Goal: Information Seeking & Learning: Understand process/instructions

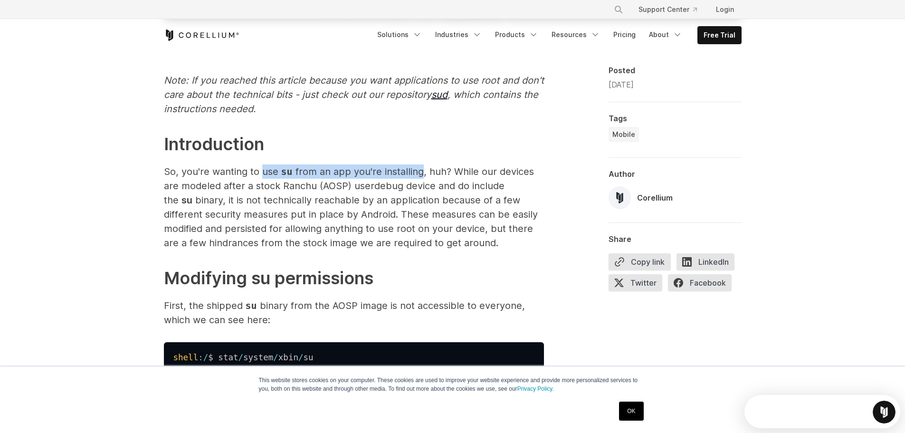
drag, startPoint x: 260, startPoint y: 172, endPoint x: 419, endPoint y: 173, distance: 158.3
click at [419, 173] on p "So, you're wanting to use su from an app you're installing, huh? While our devi…" at bounding box center [354, 207] width 380 height 86
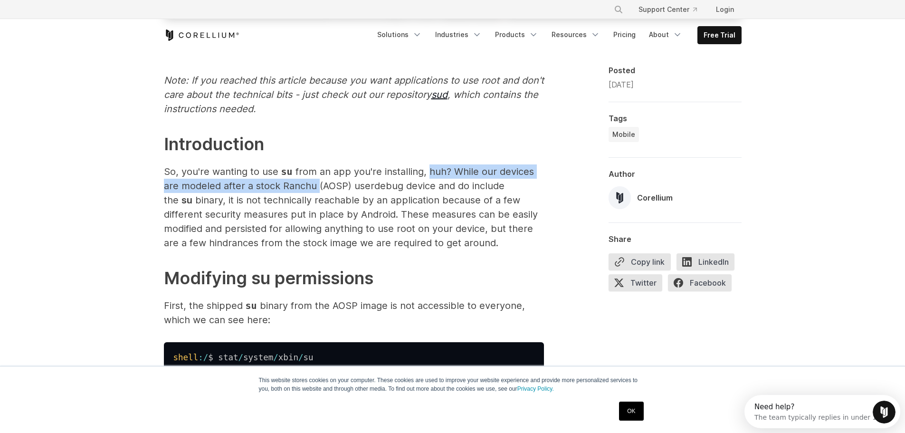
drag, startPoint x: 426, startPoint y: 170, endPoint x: 317, endPoint y: 186, distance: 110.0
click at [317, 186] on p "So, you're wanting to use su from an app you're installing, huh? While our devi…" at bounding box center [354, 207] width 380 height 86
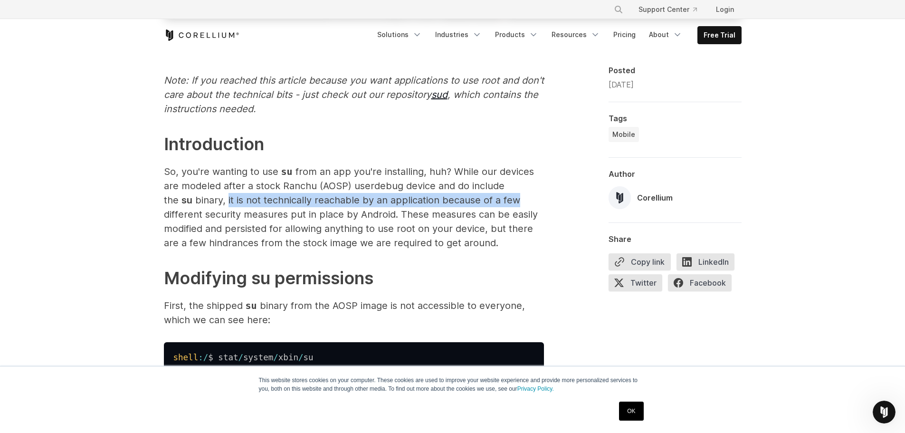
drag, startPoint x: 227, startPoint y: 199, endPoint x: 528, endPoint y: 201, distance: 300.4
click at [528, 201] on p "So, you're wanting to use su from an app you're installing, huh? While our devi…" at bounding box center [354, 207] width 380 height 86
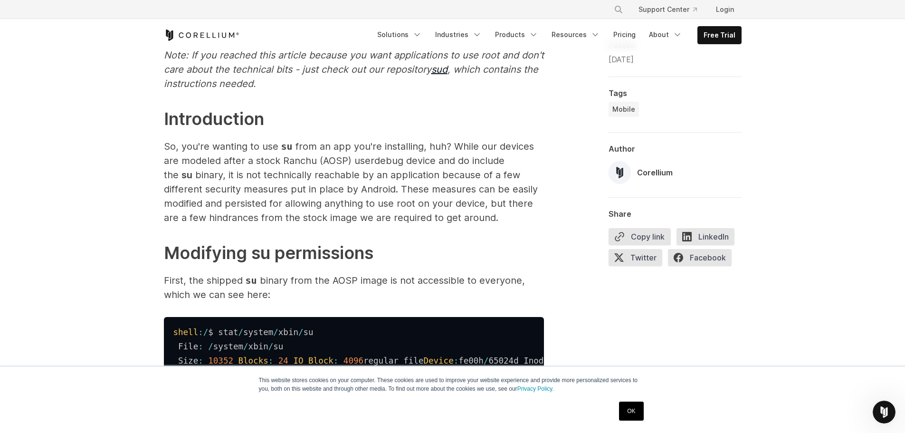
scroll to position [523, 0]
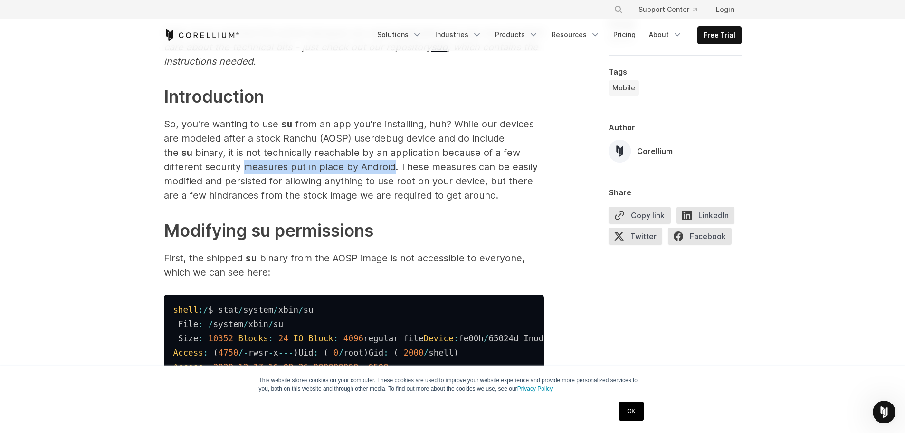
drag, startPoint x: 243, startPoint y: 168, endPoint x: 394, endPoint y: 169, distance: 150.7
click at [394, 169] on p "So, you're wanting to use su from an app you're installing, huh? While our devi…" at bounding box center [354, 160] width 380 height 86
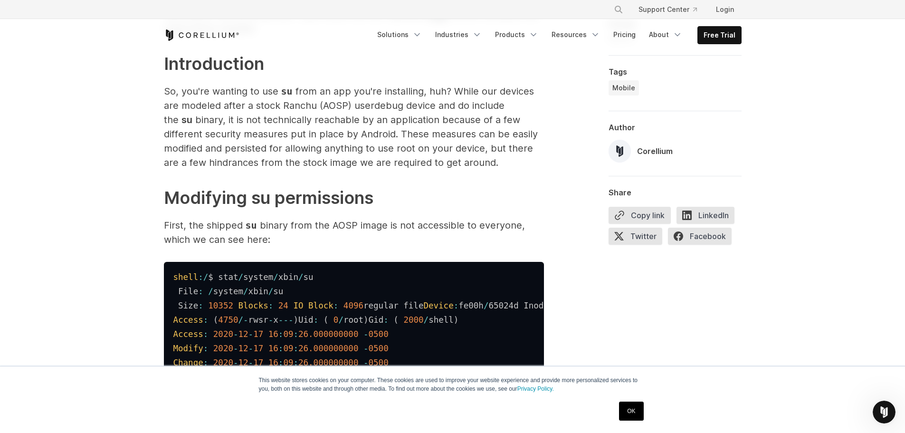
scroll to position [570, 0]
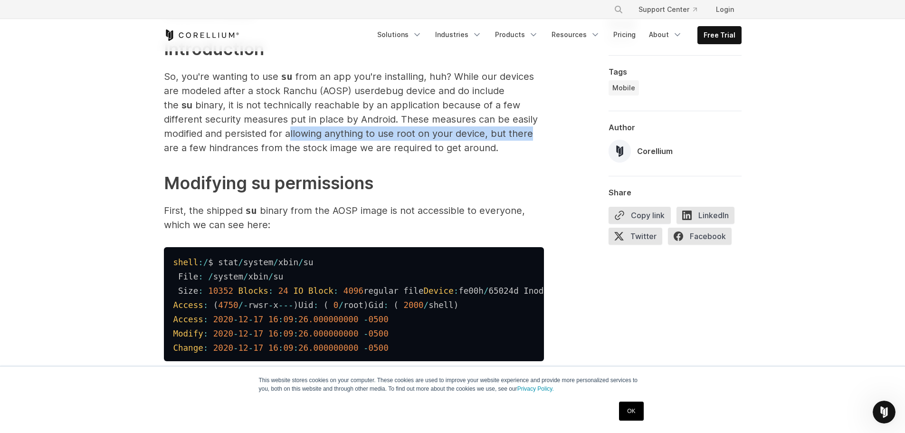
drag, startPoint x: 288, startPoint y: 138, endPoint x: 531, endPoint y: 137, distance: 243.8
click at [531, 137] on p "So, you're wanting to use su from an app you're installing, huh? While our devi…" at bounding box center [354, 112] width 380 height 86
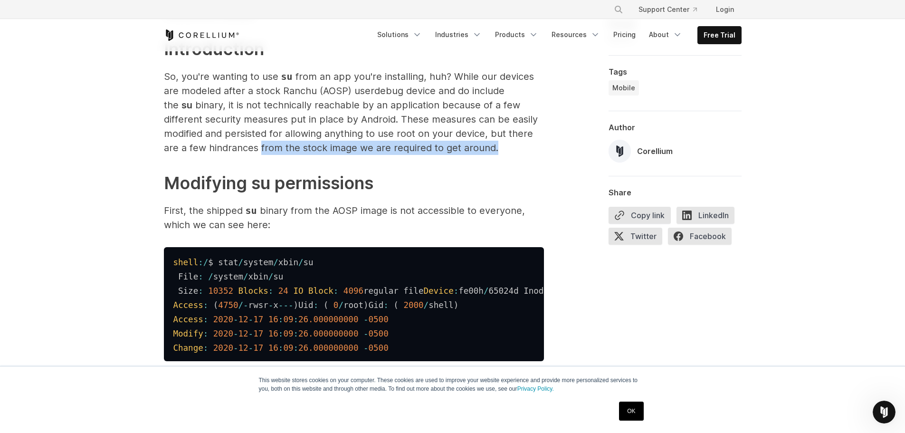
drag, startPoint x: 263, startPoint y: 152, endPoint x: 510, endPoint y: 152, distance: 247.1
click at [510, 152] on p "So, you're wanting to use su from an app you're installing, huh? While our devi…" at bounding box center [354, 112] width 380 height 86
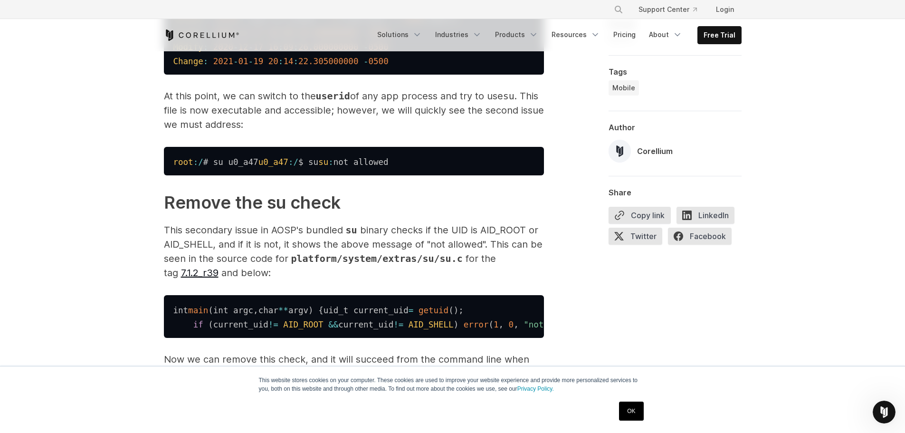
scroll to position [1046, 0]
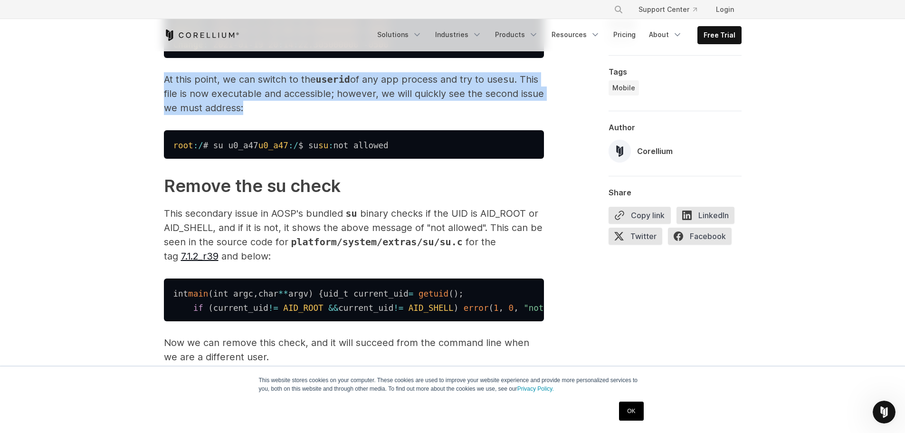
drag, startPoint x: 160, startPoint y: 154, endPoint x: 244, endPoint y: 184, distance: 89.6
click at [244, 115] on p "At this point, we can switch to the userid of any app process and try to use su…" at bounding box center [354, 93] width 380 height 43
click at [250, 115] on p "At this point, we can switch to the userid of any app process and try to use su…" at bounding box center [354, 93] width 380 height 43
drag, startPoint x: 251, startPoint y: 184, endPoint x: 159, endPoint y: 156, distance: 96.2
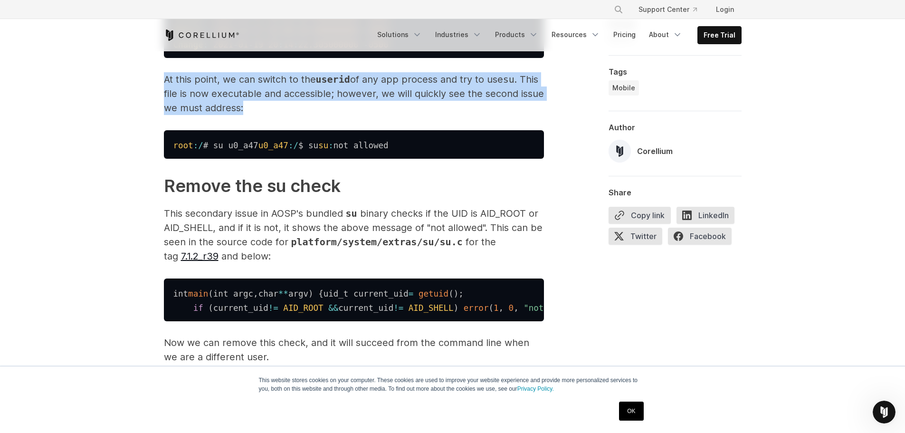
drag, startPoint x: 159, startPoint y: 156, endPoint x: 273, endPoint y: 188, distance: 118.3
click at [273, 115] on p "At this point, we can switch to the userid of any app process and try to use su…" at bounding box center [354, 93] width 380 height 43
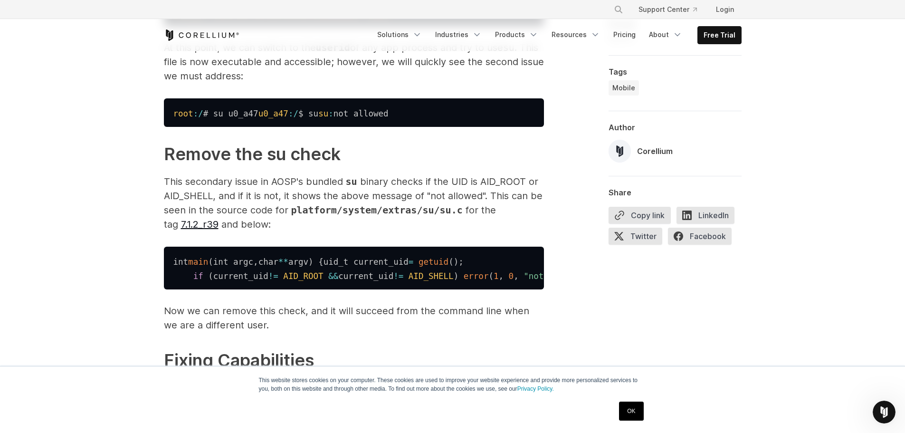
scroll to position [1141, 0]
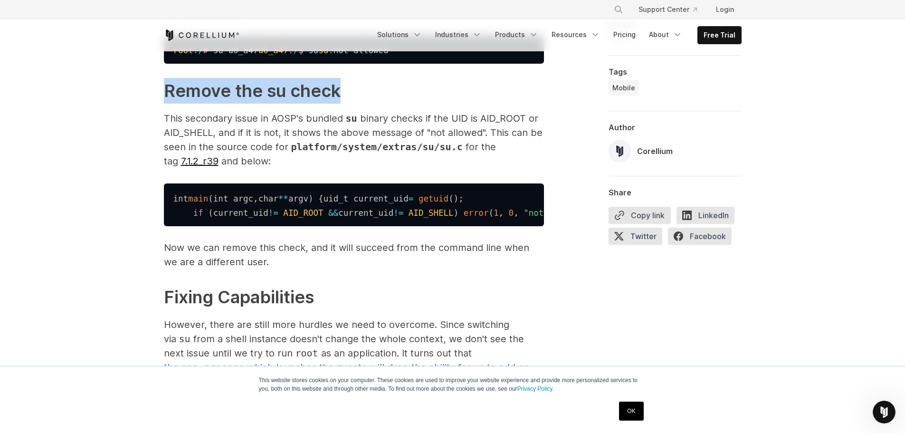
drag, startPoint x: 162, startPoint y: 192, endPoint x: 347, endPoint y: 196, distance: 185.9
click at [347, 104] on h2 "Remove the su check ​" at bounding box center [354, 91] width 380 height 26
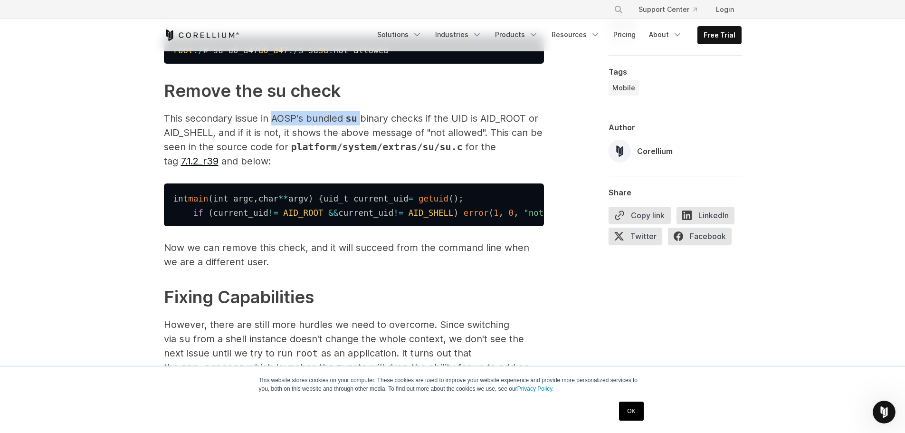
drag, startPoint x: 323, startPoint y: 222, endPoint x: 361, endPoint y: 222, distance: 38.5
click at [361, 168] on p "This secondary issue in AOSP's bundled su binary checks if the UID is AID_ROOT …" at bounding box center [354, 139] width 380 height 57
click at [362, 168] on p "This secondary issue in AOSP's bundled su binary checks if the UID is AID_ROOT …" at bounding box center [354, 139] width 380 height 57
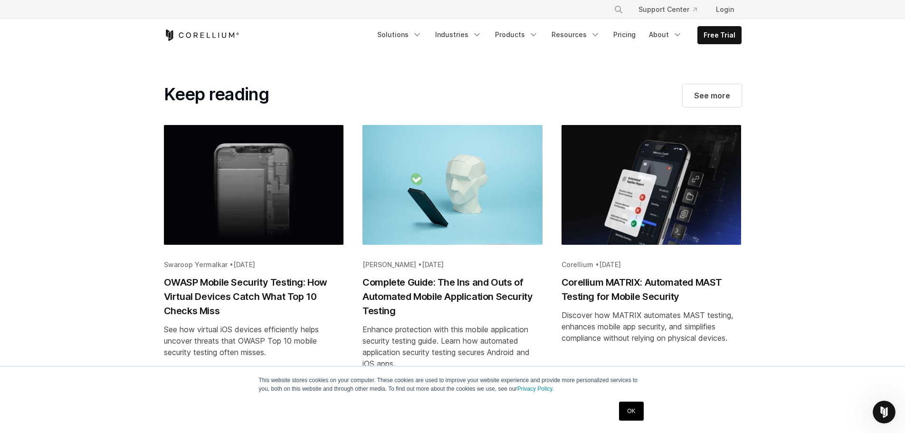
scroll to position [3374, 0]
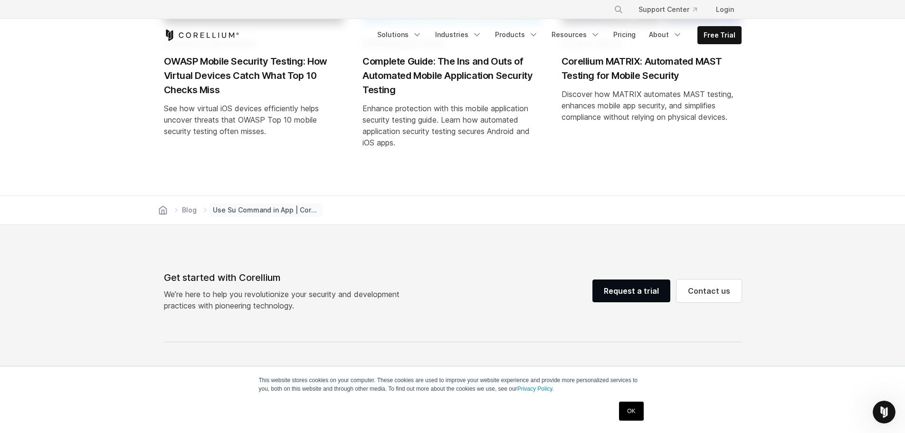
drag, startPoint x: 192, startPoint y: 149, endPoint x: 347, endPoint y: 145, distance: 155.0
drag, startPoint x: 160, startPoint y: 163, endPoint x: 322, endPoint y: 158, distance: 162.1
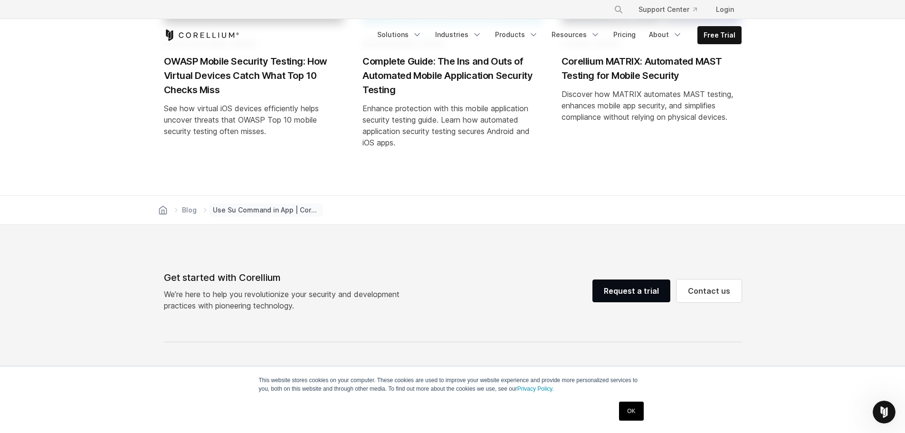
drag, startPoint x: 325, startPoint y: 158, endPoint x: 402, endPoint y: 160, distance: 76.5
drag, startPoint x: 159, startPoint y: 176, endPoint x: 410, endPoint y: 173, distance: 250.9
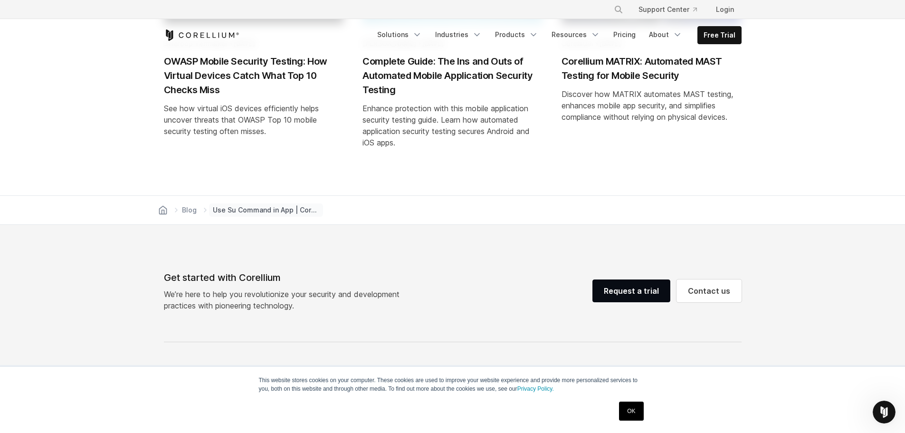
drag, startPoint x: 415, startPoint y: 173, endPoint x: 540, endPoint y: 179, distance: 125.6
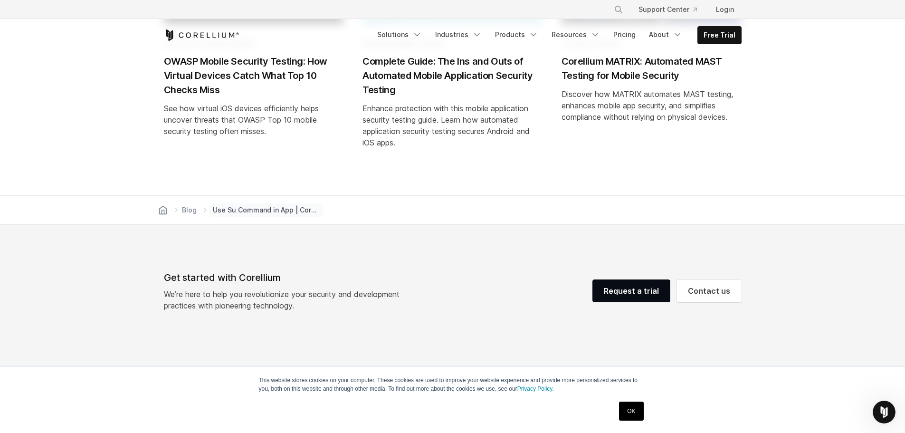
drag, startPoint x: 170, startPoint y: 191, endPoint x: 331, endPoint y: 192, distance: 161.1
drag, startPoint x: 332, startPoint y: 189, endPoint x: 554, endPoint y: 186, distance: 221.5
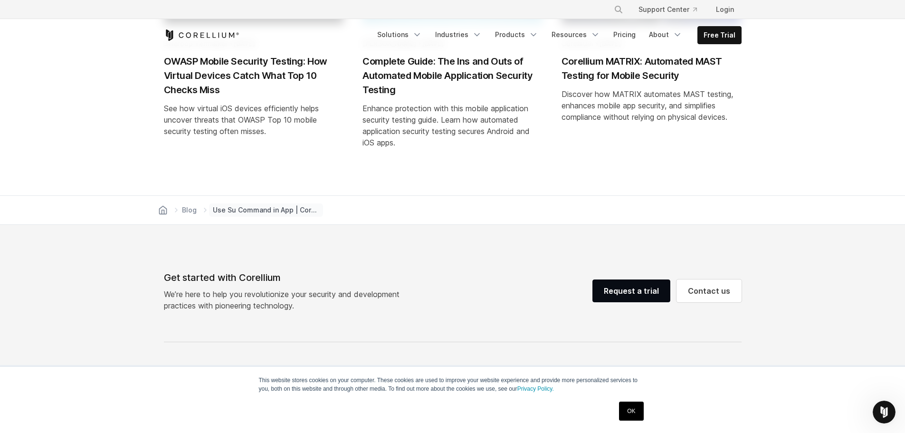
drag, startPoint x: 166, startPoint y: 205, endPoint x: 282, endPoint y: 206, distance: 115.5
drag, startPoint x: 288, startPoint y: 206, endPoint x: 460, endPoint y: 204, distance: 171.6
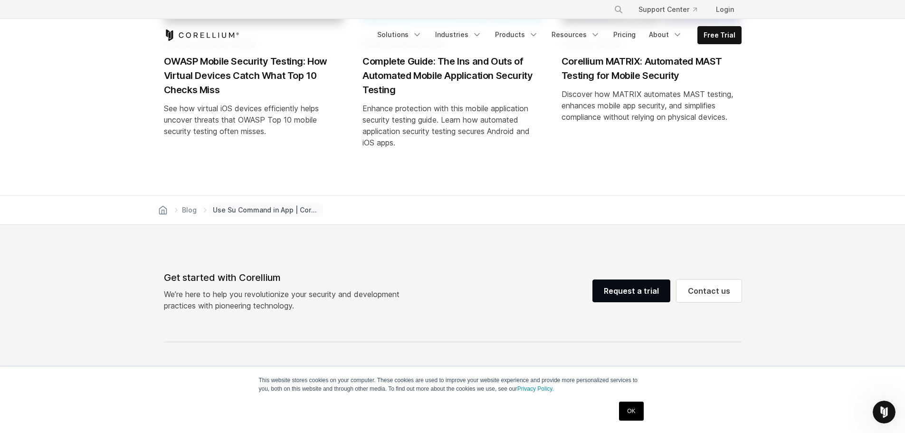
drag, startPoint x: 461, startPoint y: 204, endPoint x: 286, endPoint y: 220, distance: 176.1
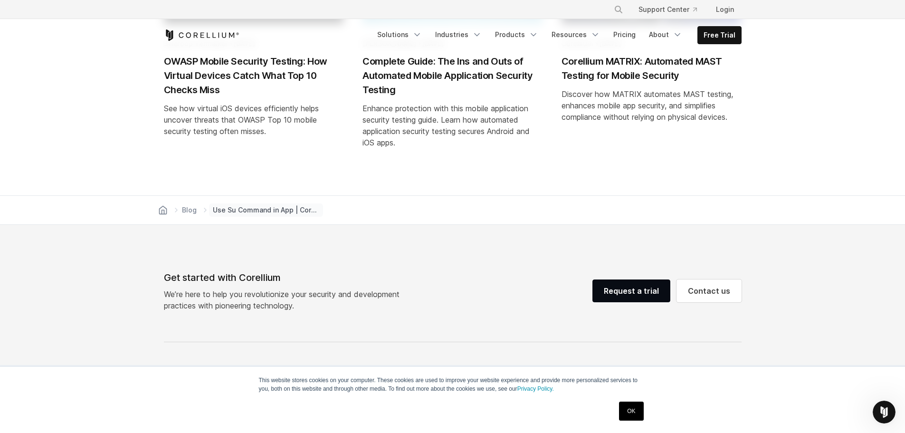
drag, startPoint x: 290, startPoint y: 220, endPoint x: 253, endPoint y: 248, distance: 46.8
drag, startPoint x: 222, startPoint y: 246, endPoint x: 154, endPoint y: 181, distance: 94.5
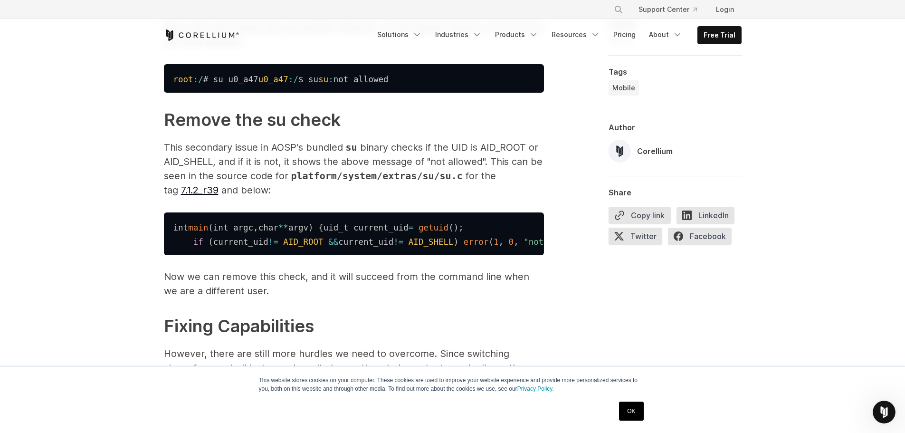
scroll to position [998, 0]
